Goal: Information Seeking & Learning: Learn about a topic

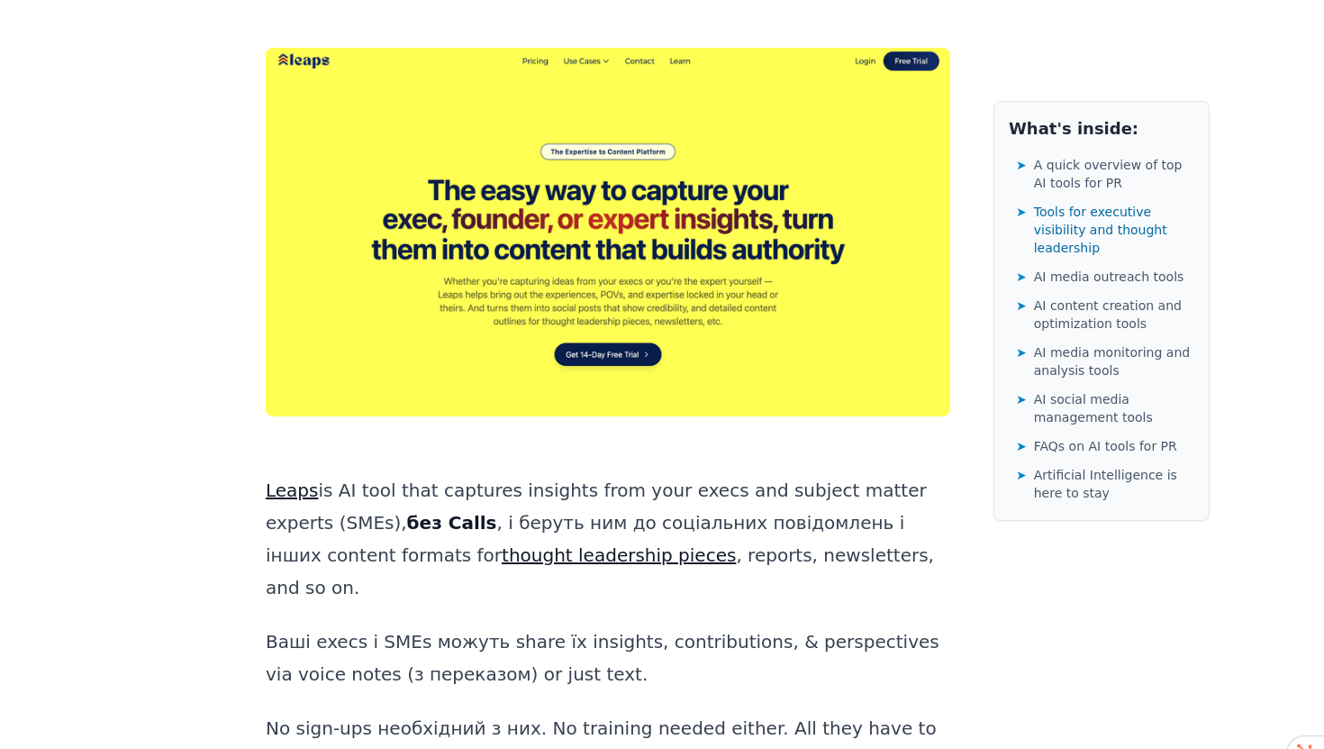
scroll to position [2866, 0]
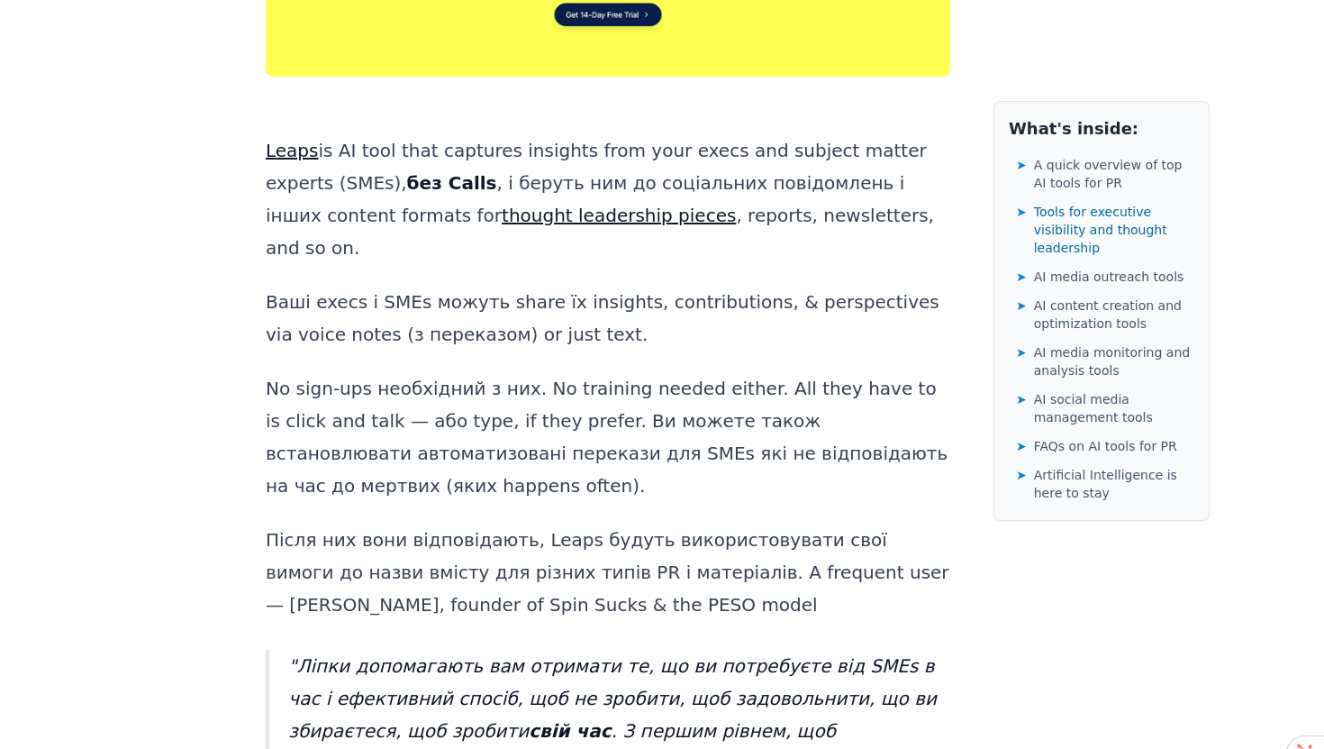
scroll to position [3220, 0]
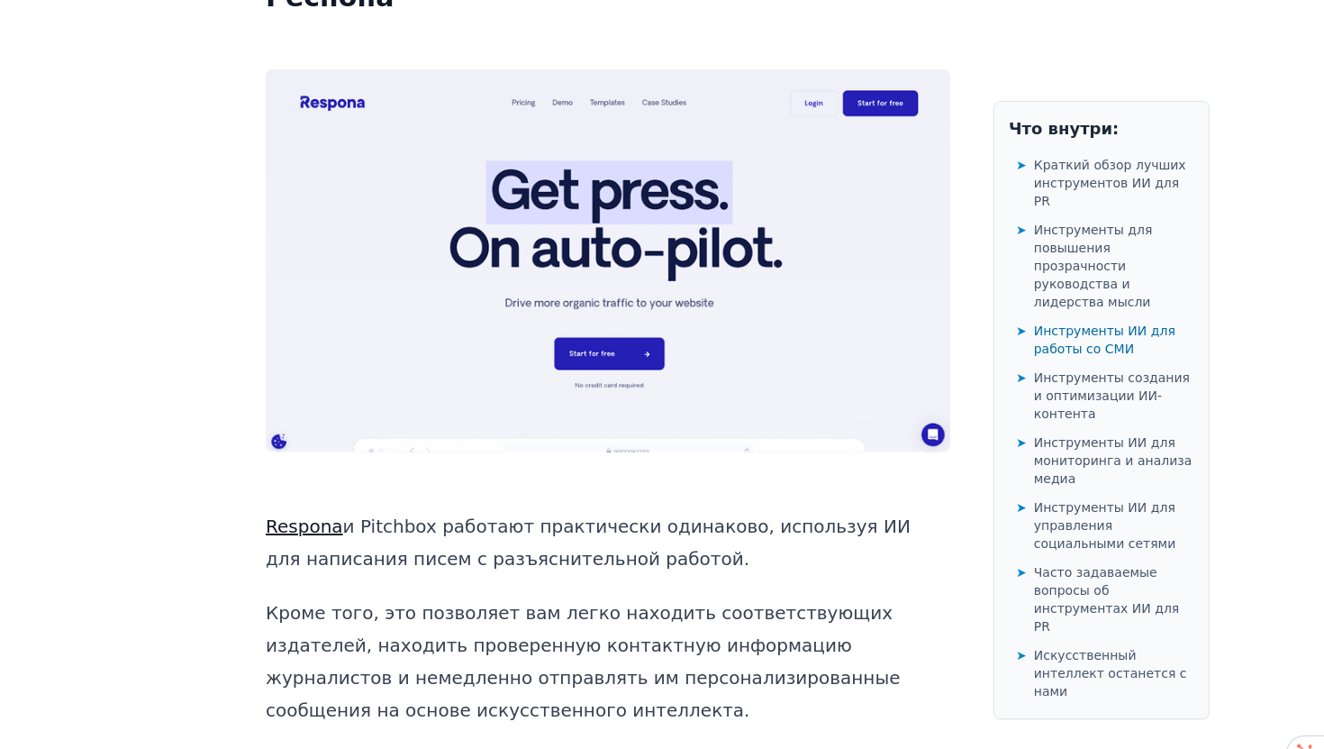
scroll to position [10881, 0]
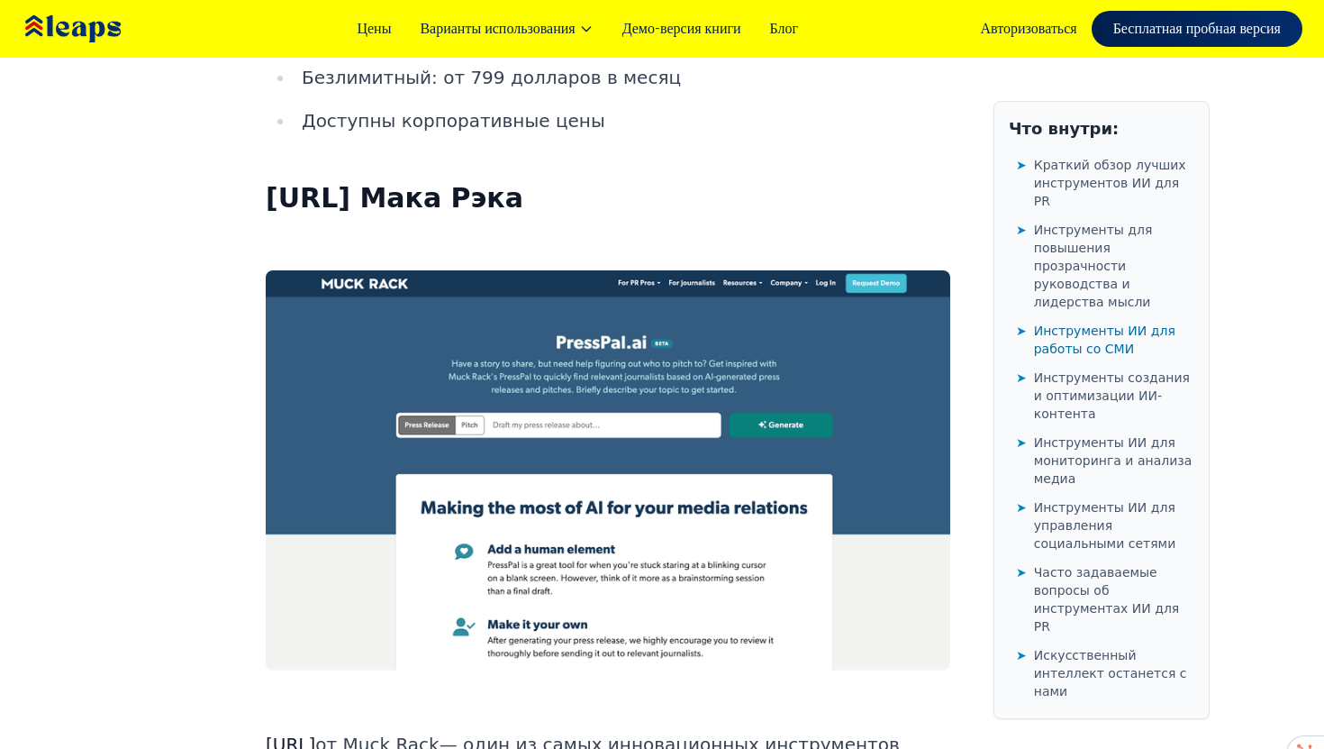
scroll to position [12043, 0]
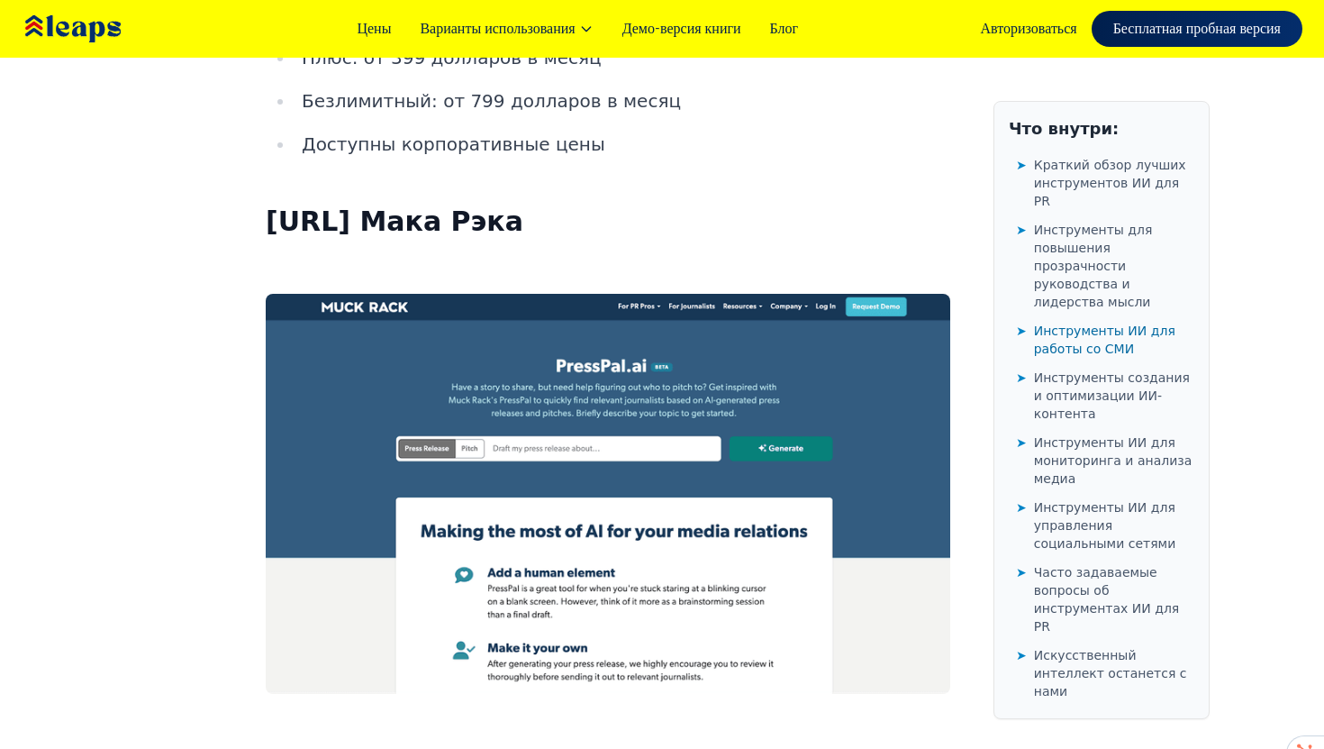
drag, startPoint x: 570, startPoint y: 345, endPoint x: 444, endPoint y: 347, distance: 126.1
copy font "[URL]"
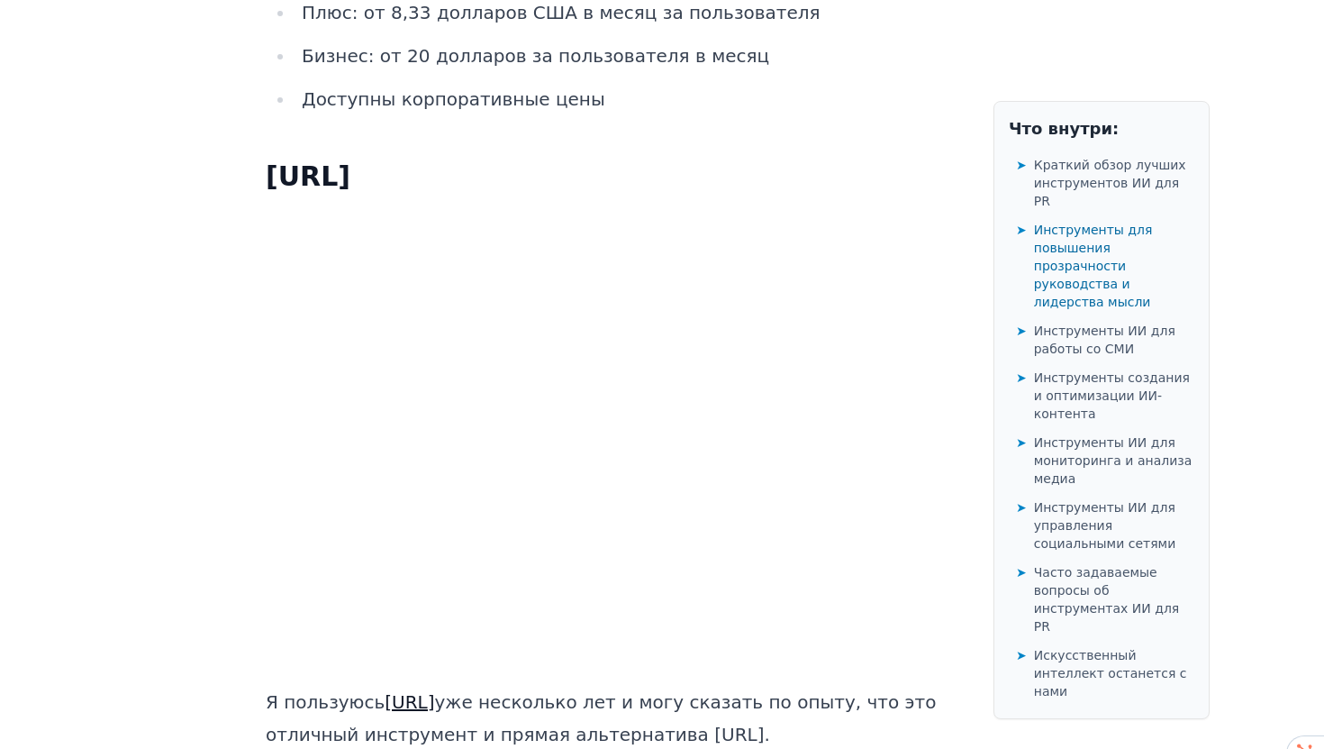
scroll to position [7199, 0]
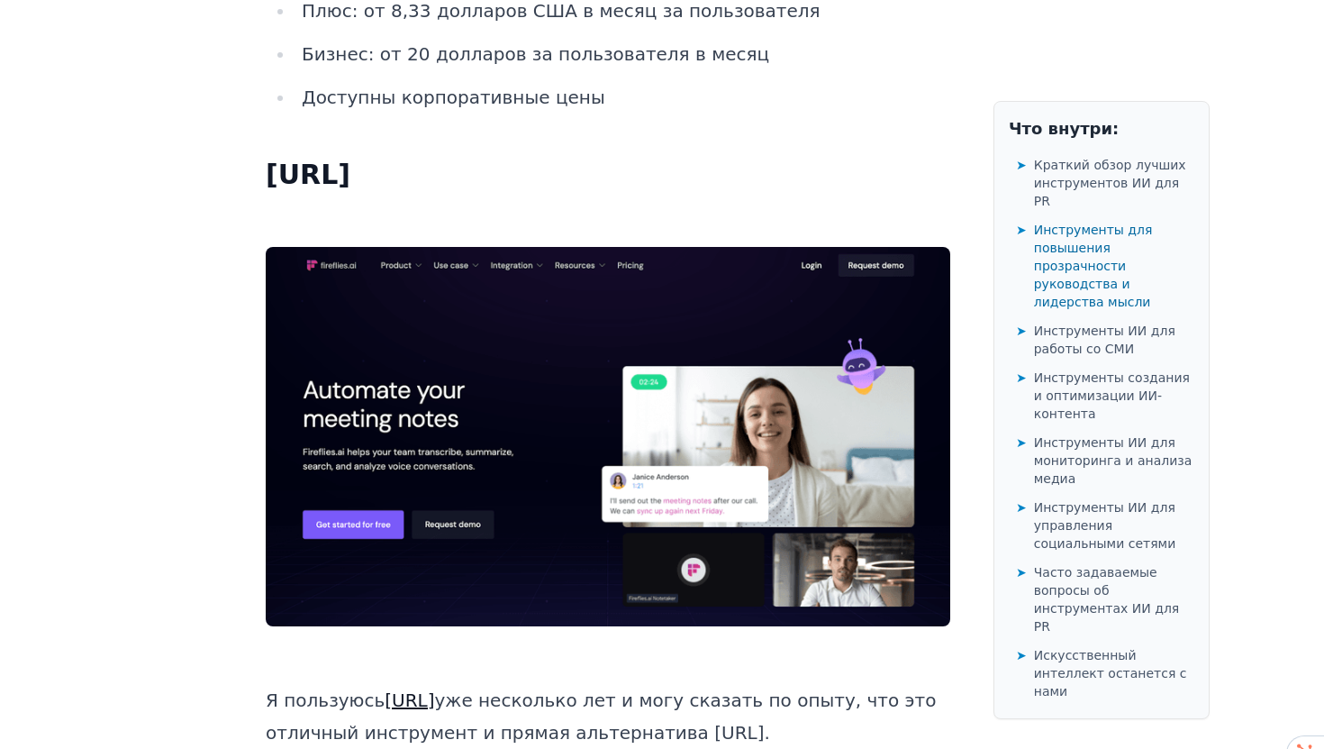
click at [411, 689] on font "[URL]" at bounding box center [410, 700] width 50 height 22
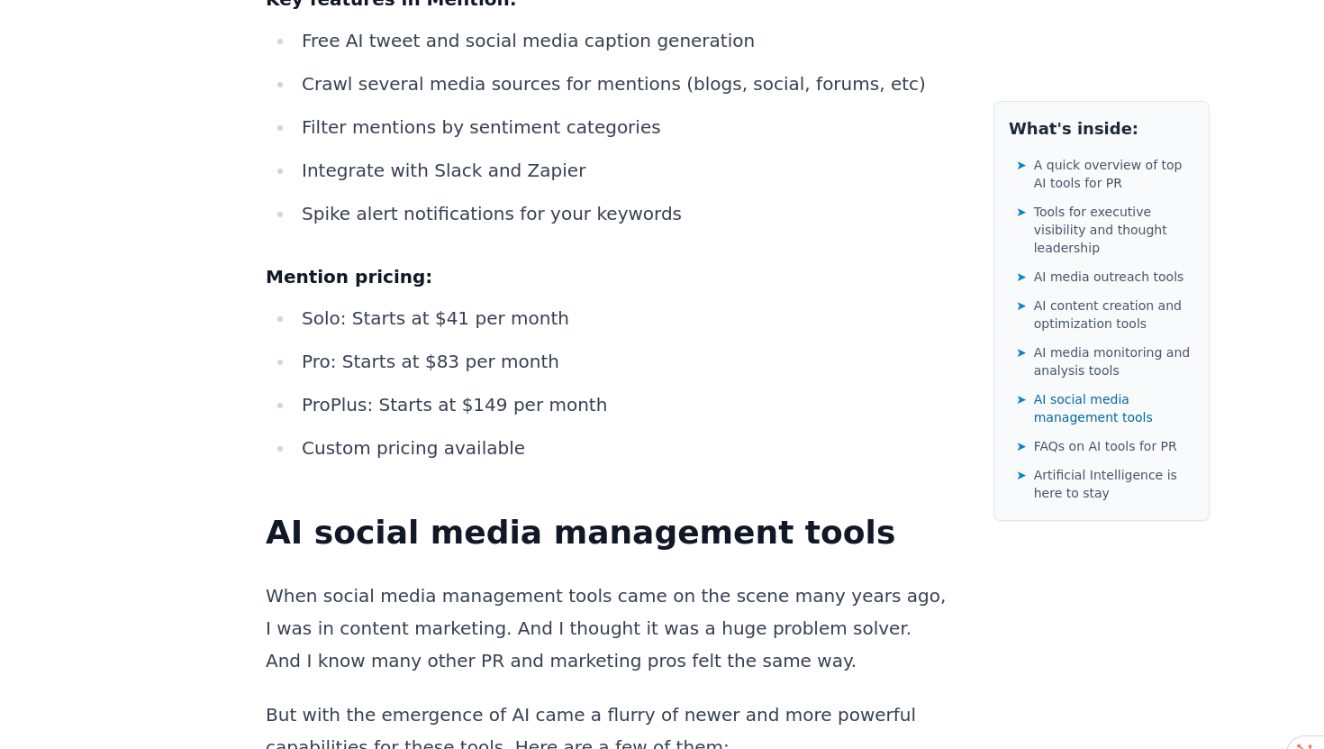
scroll to position [23930, 0]
